Goal: Transaction & Acquisition: Purchase product/service

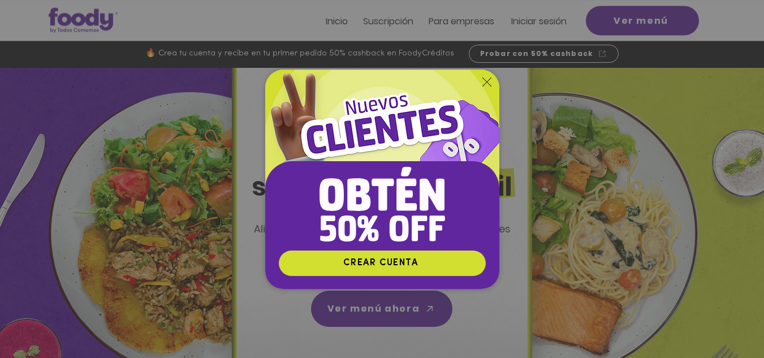
click at [489, 82] on icon "Volver al sitio" at bounding box center [486, 81] width 9 height 9
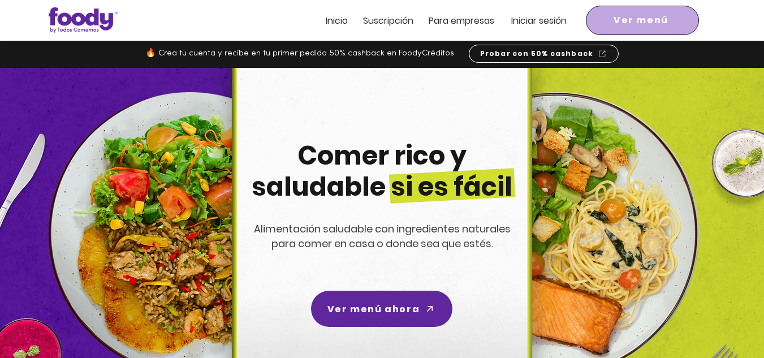
click at [644, 22] on span "Ver menú" at bounding box center [641, 21] width 55 height 14
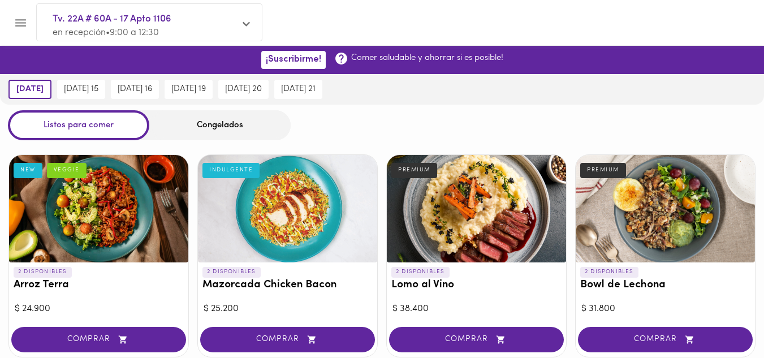
click at [236, 128] on div "Congelados" at bounding box center [219, 125] width 141 height 30
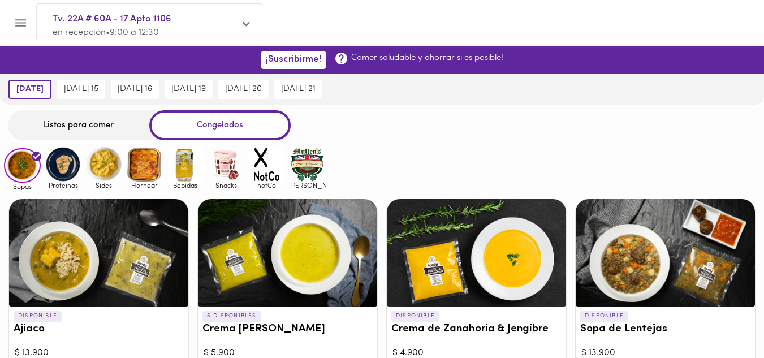
click at [72, 167] on img at bounding box center [63, 164] width 37 height 37
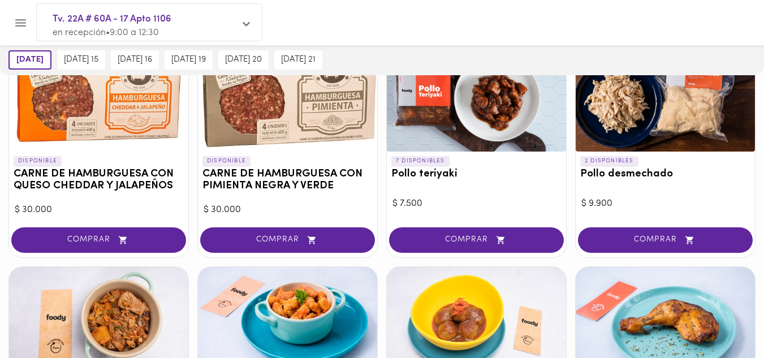
scroll to position [158, 0]
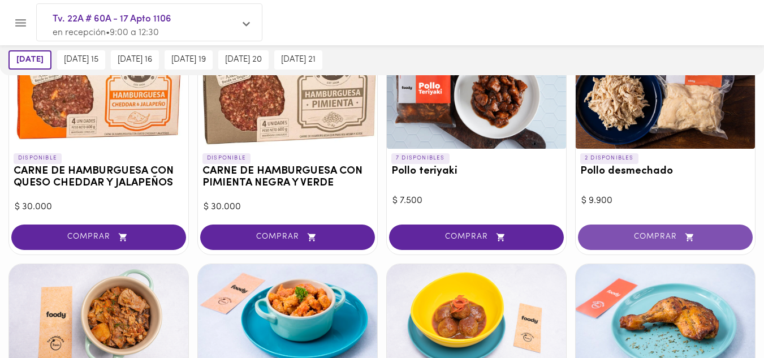
click at [621, 240] on span "COMPRAR" at bounding box center [665, 237] width 146 height 10
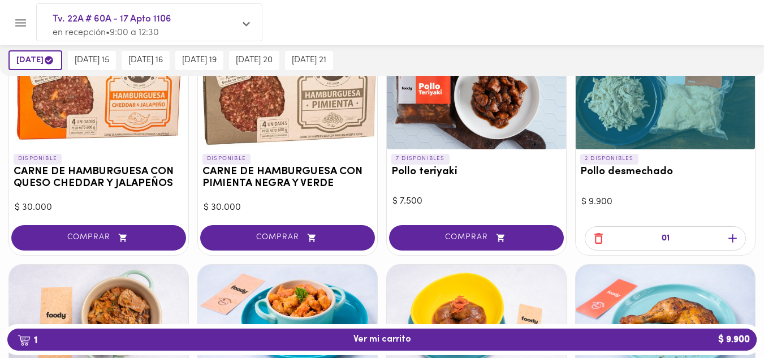
scroll to position [158, 0]
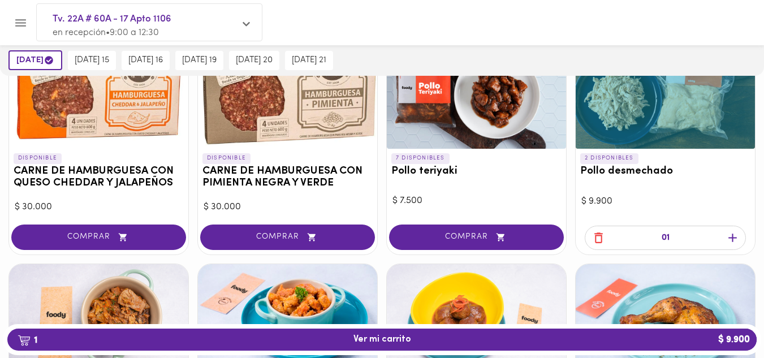
click at [734, 240] on icon "button" at bounding box center [733, 238] width 14 height 14
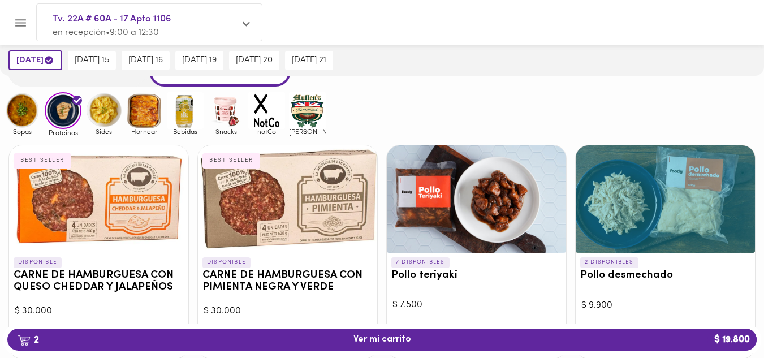
scroll to position [0, 0]
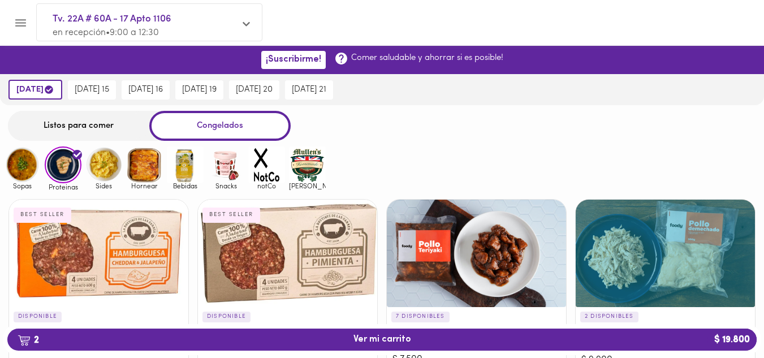
click at [29, 170] on img at bounding box center [22, 164] width 37 height 37
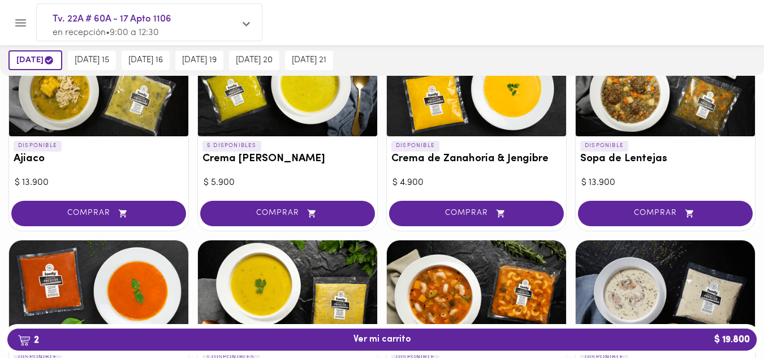
scroll to position [170, 0]
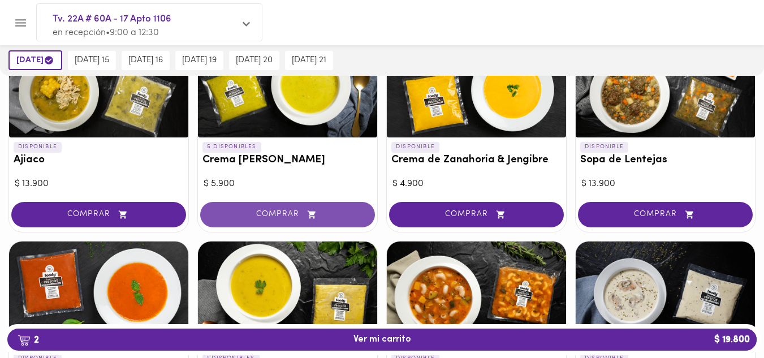
click at [312, 212] on icon "button" at bounding box center [312, 214] width 8 height 8
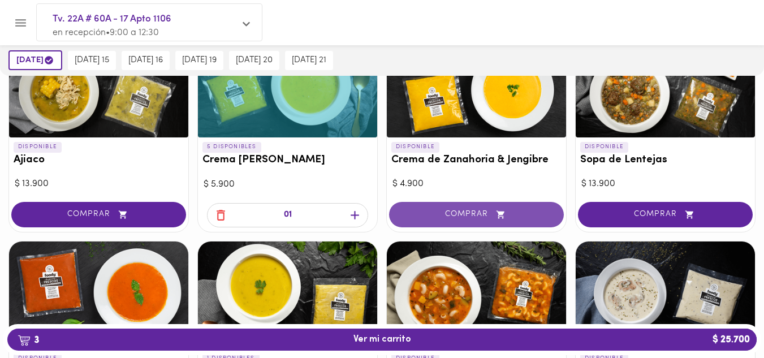
click at [453, 215] on span "COMPRAR" at bounding box center [476, 215] width 146 height 10
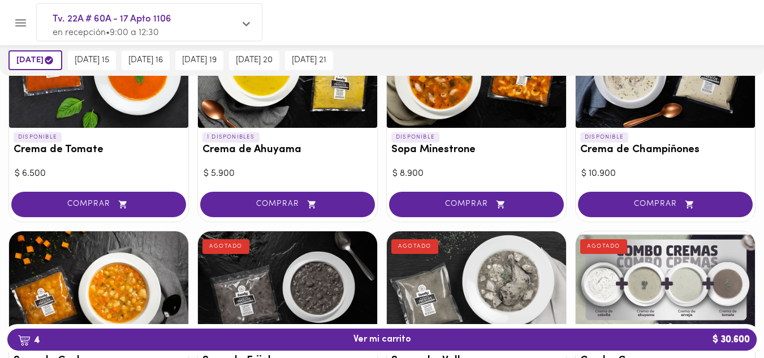
scroll to position [339, 0]
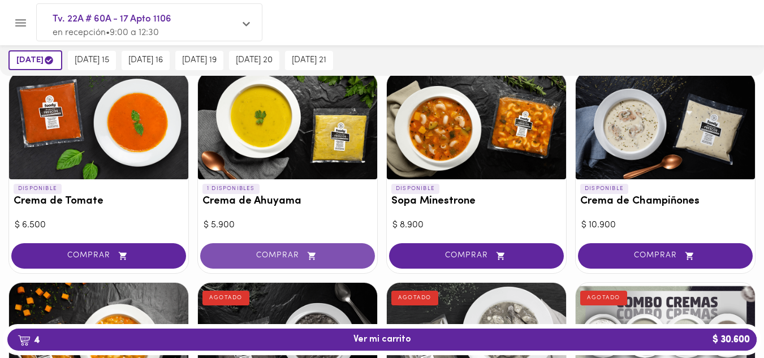
click at [290, 251] on span "COMPRAR" at bounding box center [287, 256] width 146 height 10
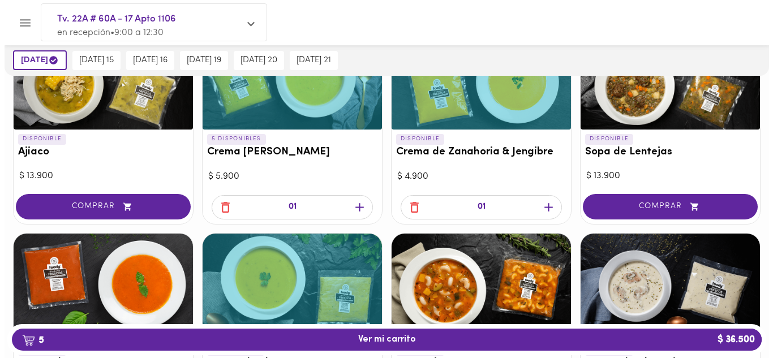
scroll to position [113, 0]
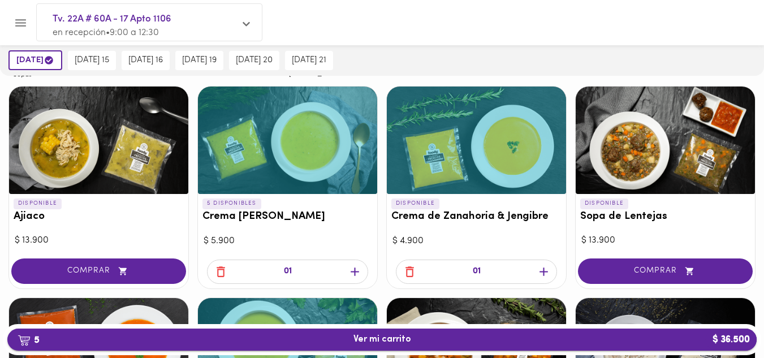
click at [393, 341] on span "5 Ver mi carrito $ 36.500" at bounding box center [382, 339] width 58 height 11
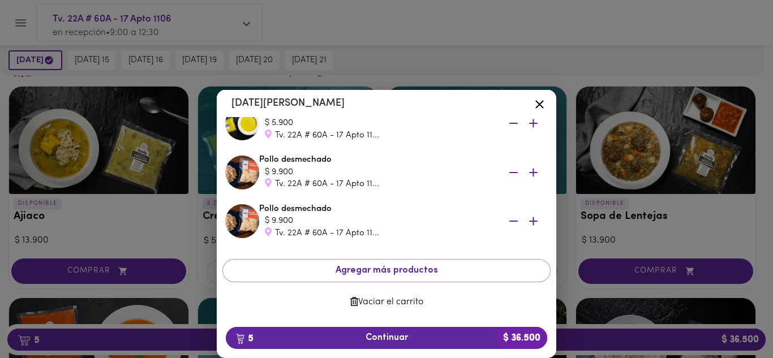
scroll to position [156, 0]
click at [402, 339] on span "5 Continuar $ 36.500" at bounding box center [386, 338] width 303 height 11
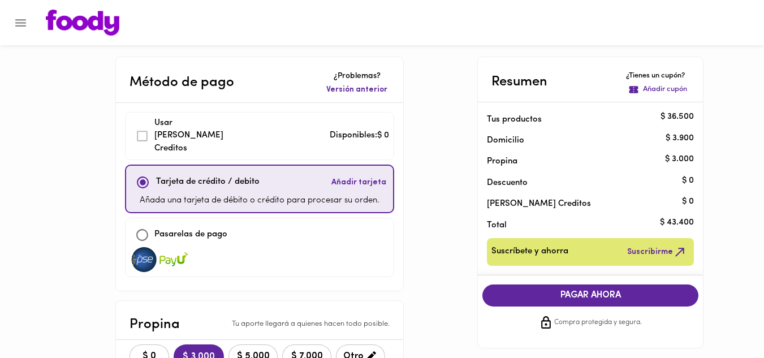
scroll to position [113, 0]
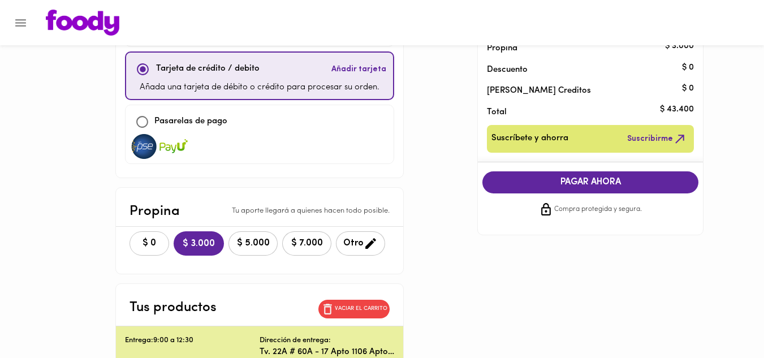
click at [156, 238] on span "$ 0" at bounding box center [149, 243] width 25 height 11
click at [364, 236] on icon "button" at bounding box center [370, 243] width 14 height 14
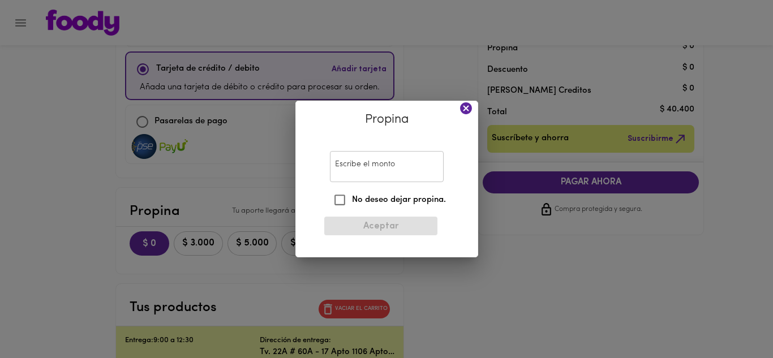
click at [364, 165] on input "Escribe el monto" at bounding box center [387, 166] width 114 height 31
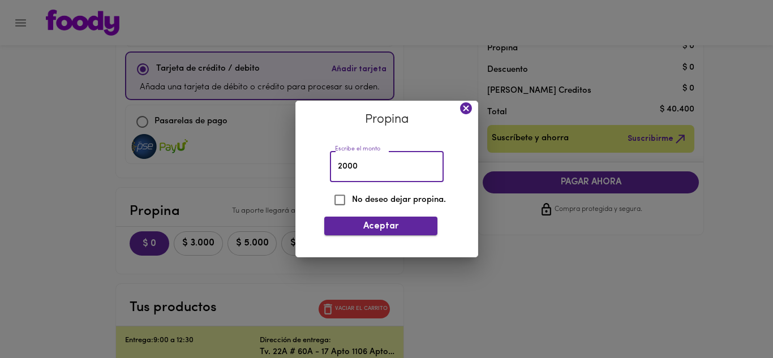
type input "2000"
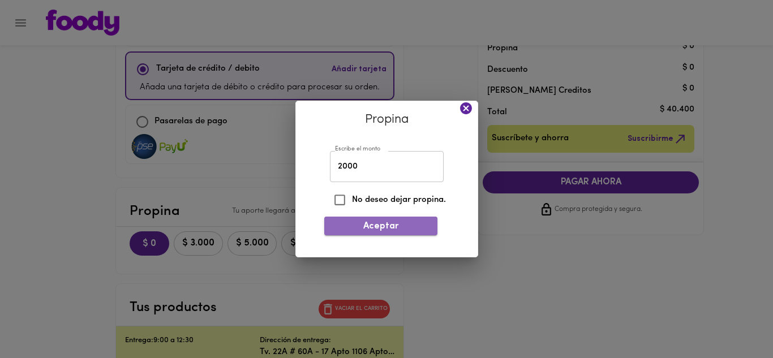
click at [371, 219] on button "Aceptar" at bounding box center [380, 226] width 113 height 19
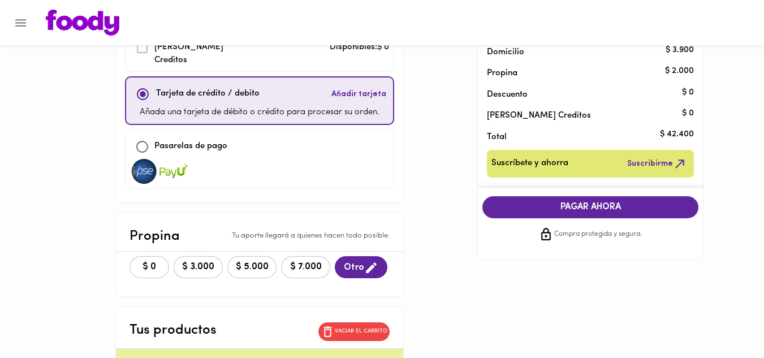
scroll to position [170, 0]
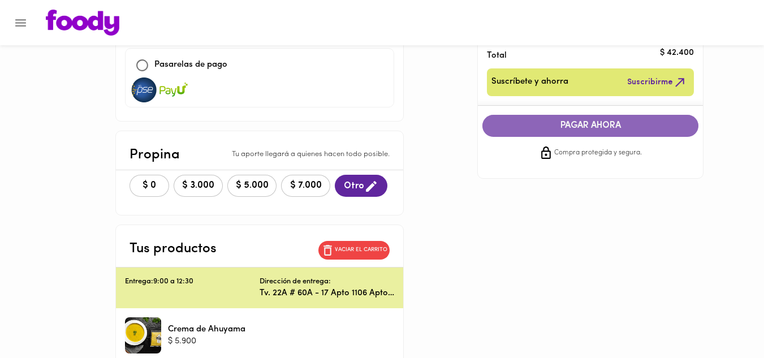
click at [603, 128] on span "PAGAR AHORA" at bounding box center [590, 125] width 193 height 11
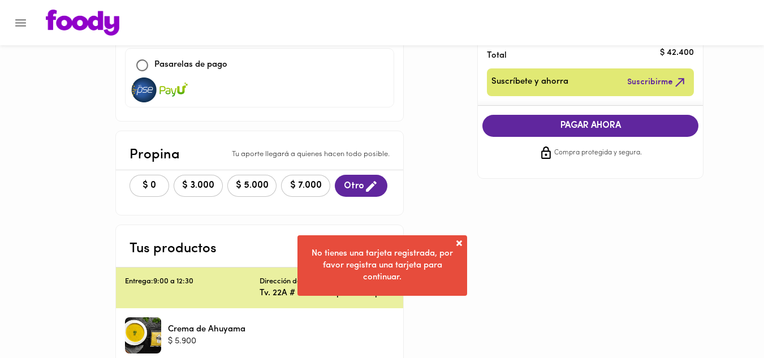
click at [460, 244] on span at bounding box center [459, 243] width 11 height 11
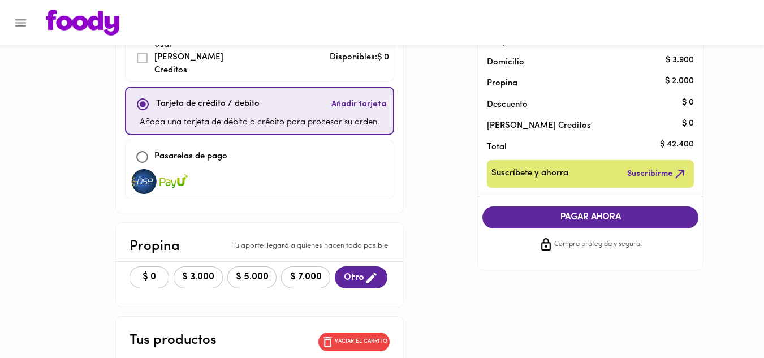
scroll to position [0, 0]
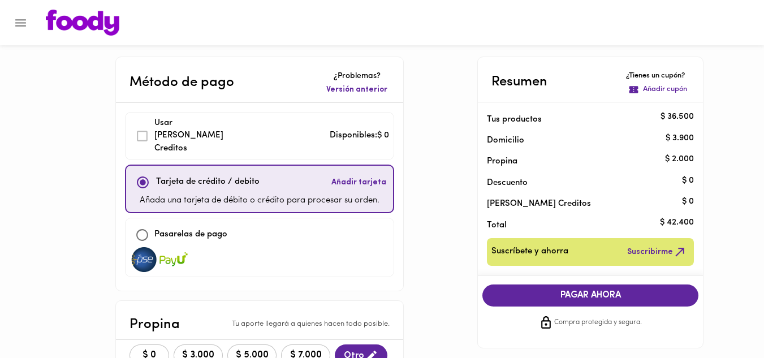
click at [172, 228] on p "Pasarelas de pago" at bounding box center [190, 234] width 73 height 13
checkbox input "false"
checkbox input "true"
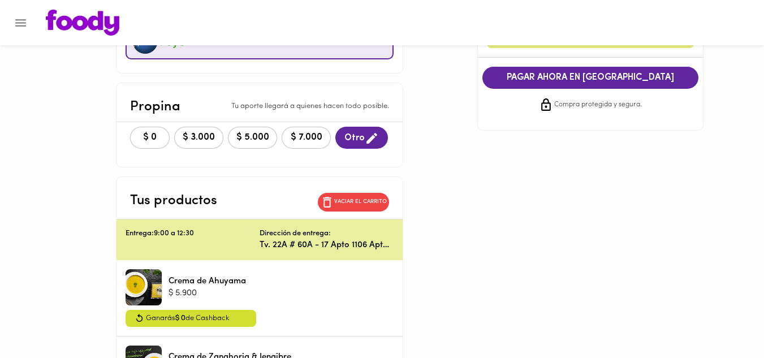
scroll to position [48, 0]
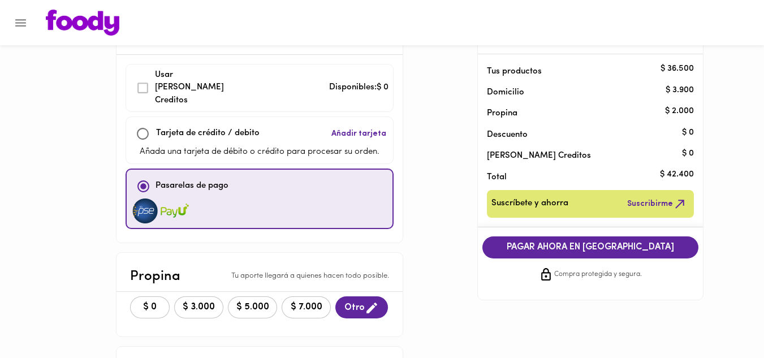
click at [588, 247] on span "PAGAR AHORA EN [GEOGRAPHIC_DATA]" at bounding box center [590, 247] width 193 height 11
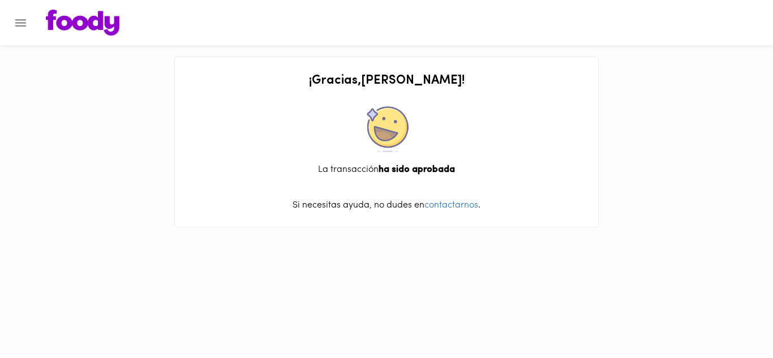
click at [23, 27] on icon "Menu" at bounding box center [21, 23] width 14 height 14
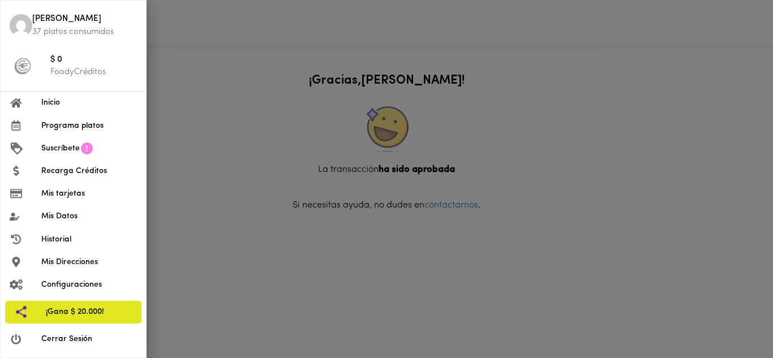
click at [62, 103] on span "Inicio" at bounding box center [89, 103] width 96 height 12
